Goal: Use online tool/utility: Utilize a website feature to perform a specific function

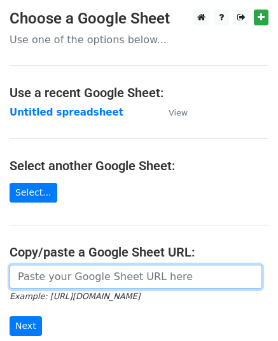
click at [72, 273] on input "url" at bounding box center [136, 277] width 252 height 24
paste input "https://docs.google.com/spreadsheets/d/1BTJMEKwxUn02gJjA4riOh0NeDGWdyvqDREc3gfd…"
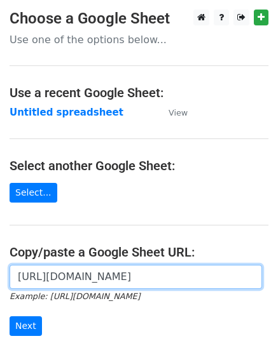
scroll to position [0, 381]
type input "https://docs.google.com/spreadsheets/d/1BTJMEKwxUn02gJjA4riOh0NeDGWdyvqDREc3gfd…"
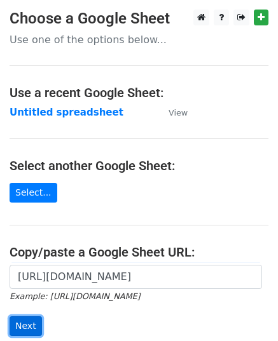
scroll to position [0, 0]
click at [27, 323] on input "Next" at bounding box center [26, 327] width 32 height 20
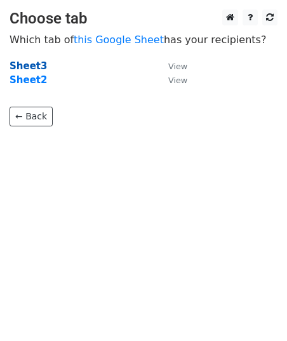
click at [32, 63] on strong "Sheet3" at bounding box center [29, 65] width 38 height 11
